Goal: Information Seeking & Learning: Learn about a topic

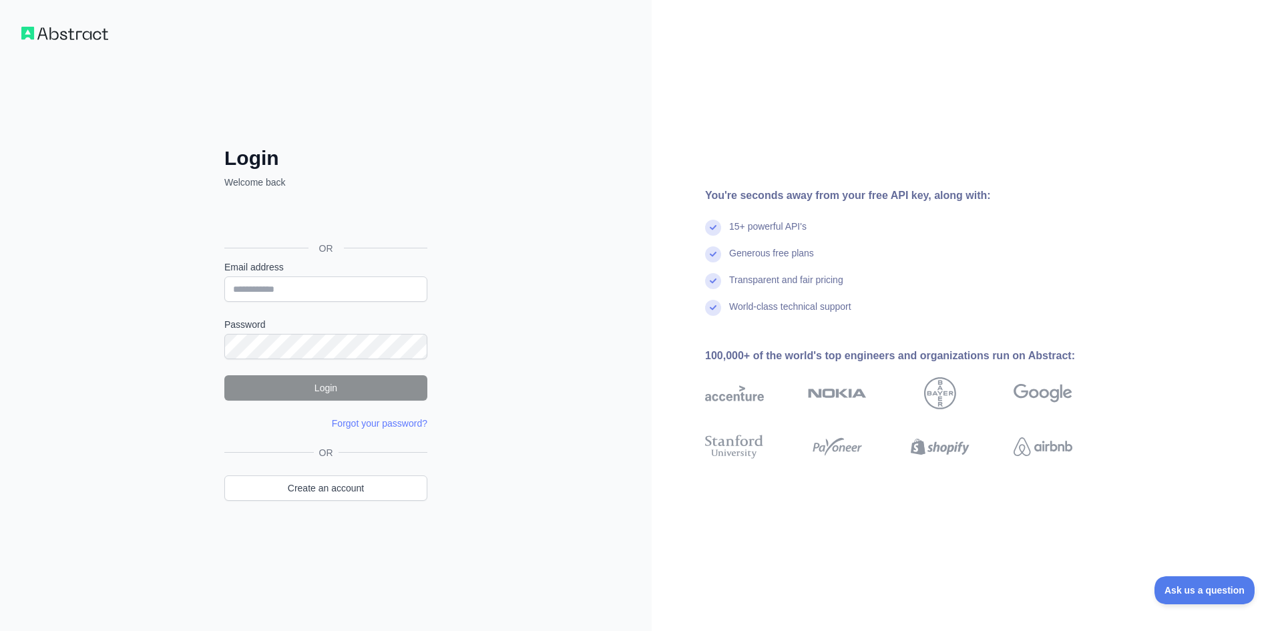
click at [54, 31] on img at bounding box center [64, 33] width 87 height 13
drag, startPoint x: 779, startPoint y: 194, endPoint x: 797, endPoint y: 196, distance: 17.5
click at [797, 196] on div "You're seconds away from your free API key, along with:" at bounding box center [910, 196] width 410 height 16
click at [787, 252] on div "Generous free plans" at bounding box center [771, 259] width 85 height 27
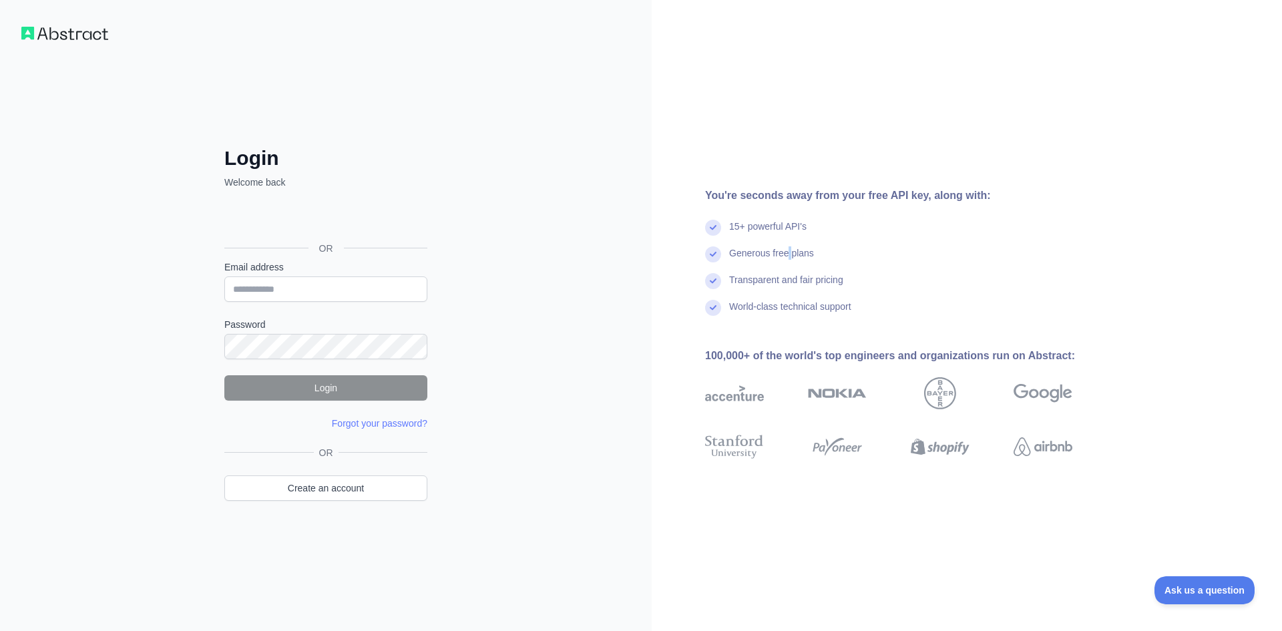
click at [787, 252] on div "Generous free plans" at bounding box center [771, 259] width 85 height 27
click at [776, 278] on div "Transparent and fair pricing" at bounding box center [786, 286] width 114 height 27
drag, startPoint x: 781, startPoint y: 304, endPoint x: 787, endPoint y: 318, distance: 15.3
click at [781, 304] on div "World-class technical support" at bounding box center [790, 313] width 122 height 27
click at [789, 321] on div "World-class technical support" at bounding box center [790, 313] width 122 height 27
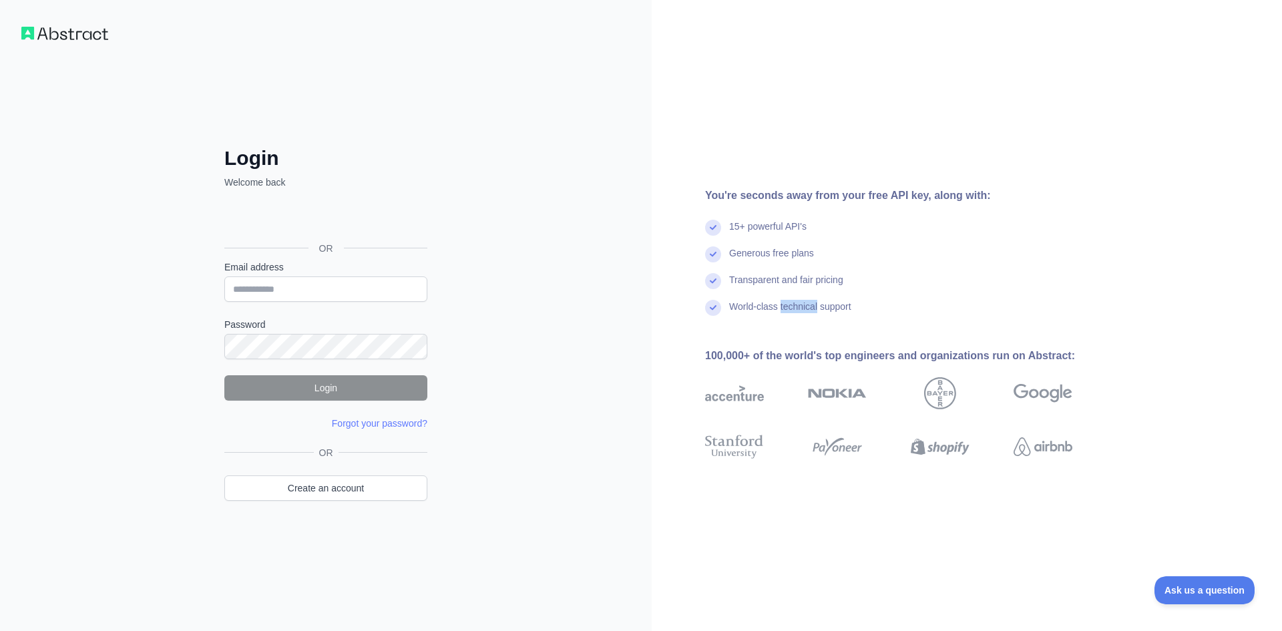
click at [789, 321] on div "World-class technical support" at bounding box center [790, 313] width 122 height 27
click at [793, 327] on div "You're seconds away from your free API key, along with: 15+ powerful API's Gene…" at bounding box center [894, 316] width 485 height 256
